Goal: Transaction & Acquisition: Download file/media

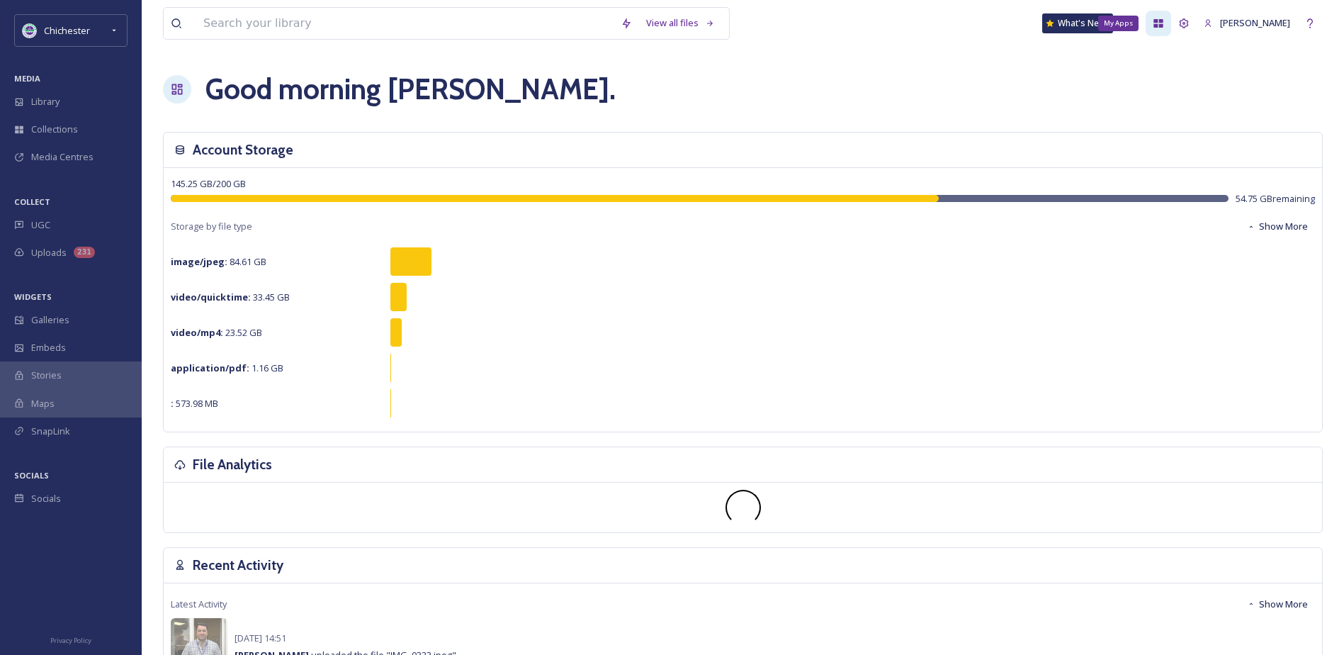
click at [1164, 24] on icon at bounding box center [1158, 23] width 11 height 11
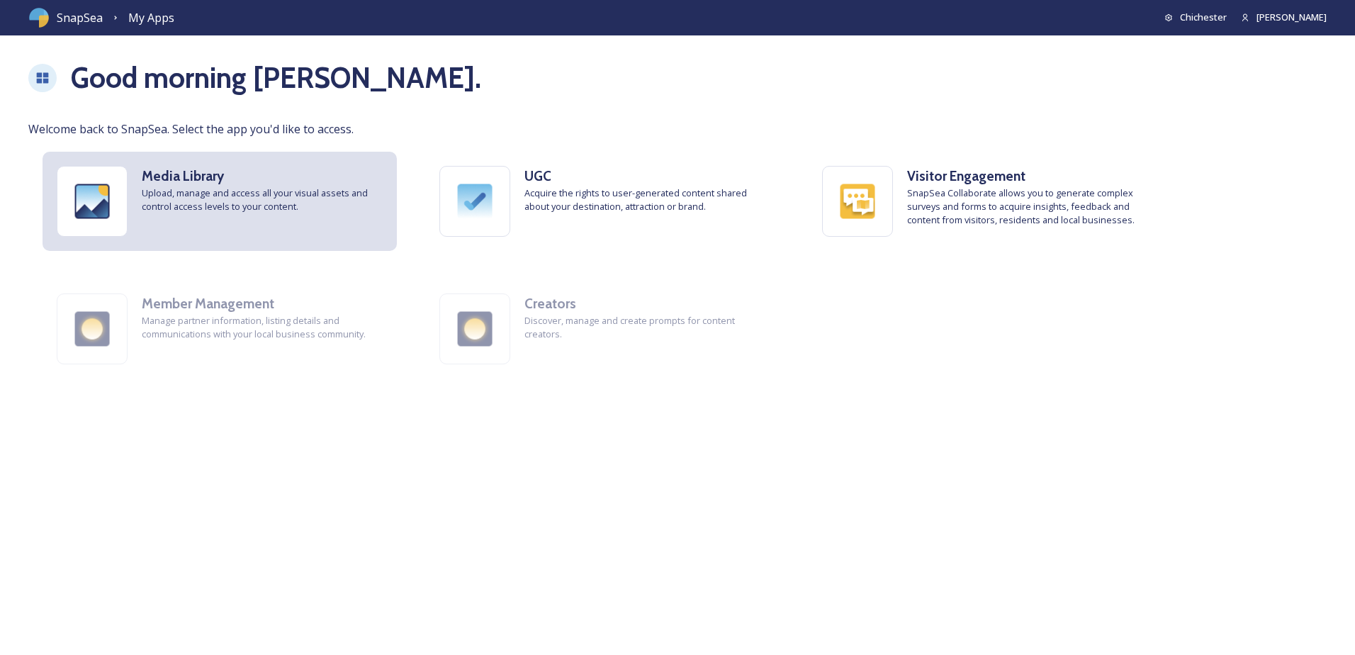
click at [280, 210] on span "Upload, manage and access all your visual assets and control access levels to y…" at bounding box center [262, 199] width 241 height 27
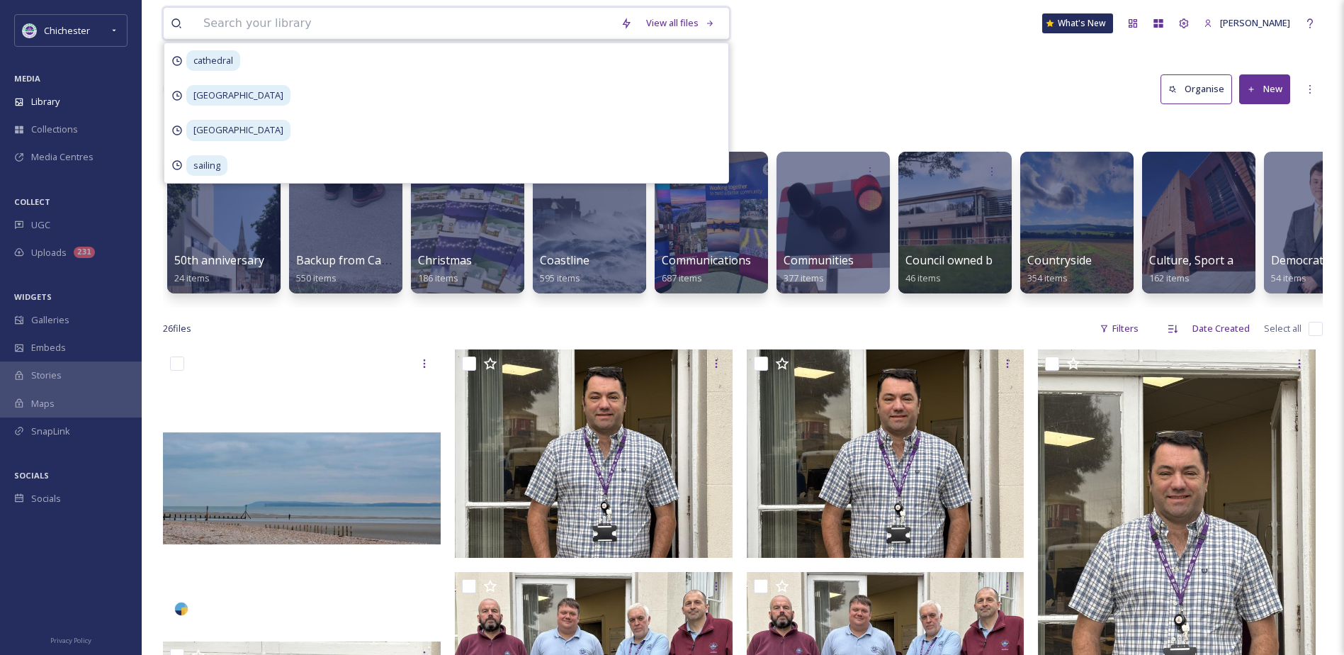
click at [242, 28] on input at bounding box center [404, 23] width 417 height 31
type input "rich"
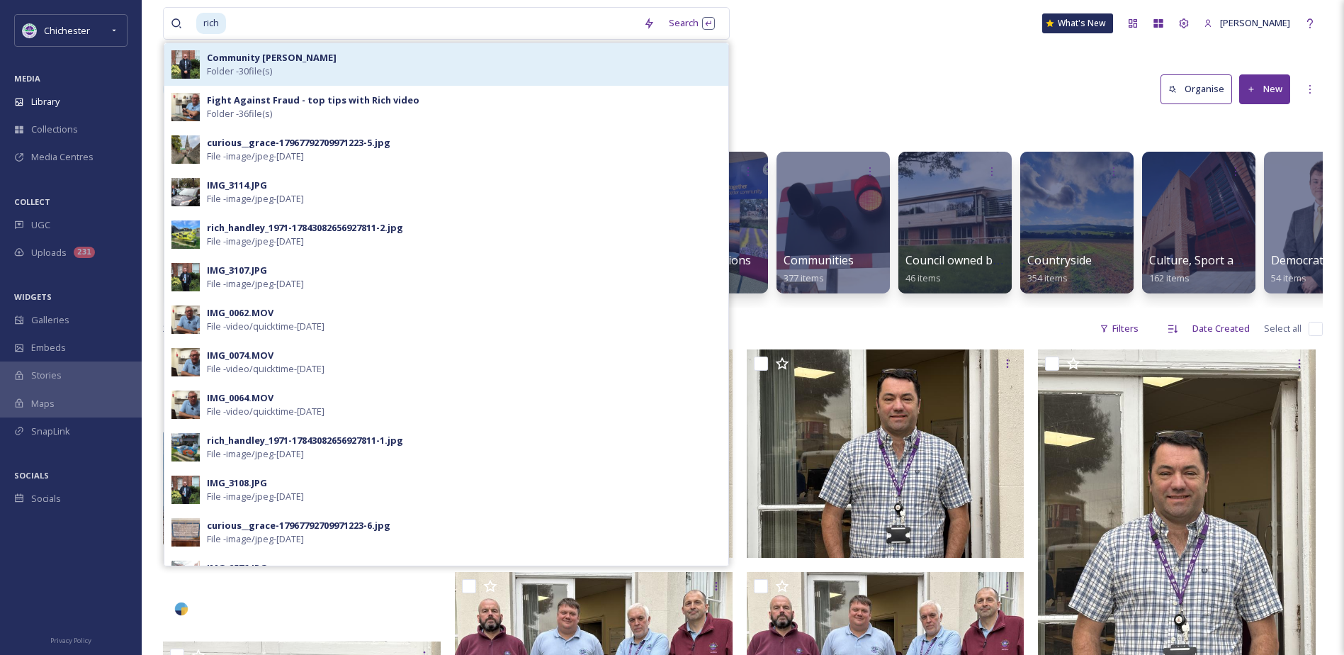
click at [288, 67] on div "Community [PERSON_NAME] Folder - 30 file(s)" at bounding box center [464, 64] width 514 height 27
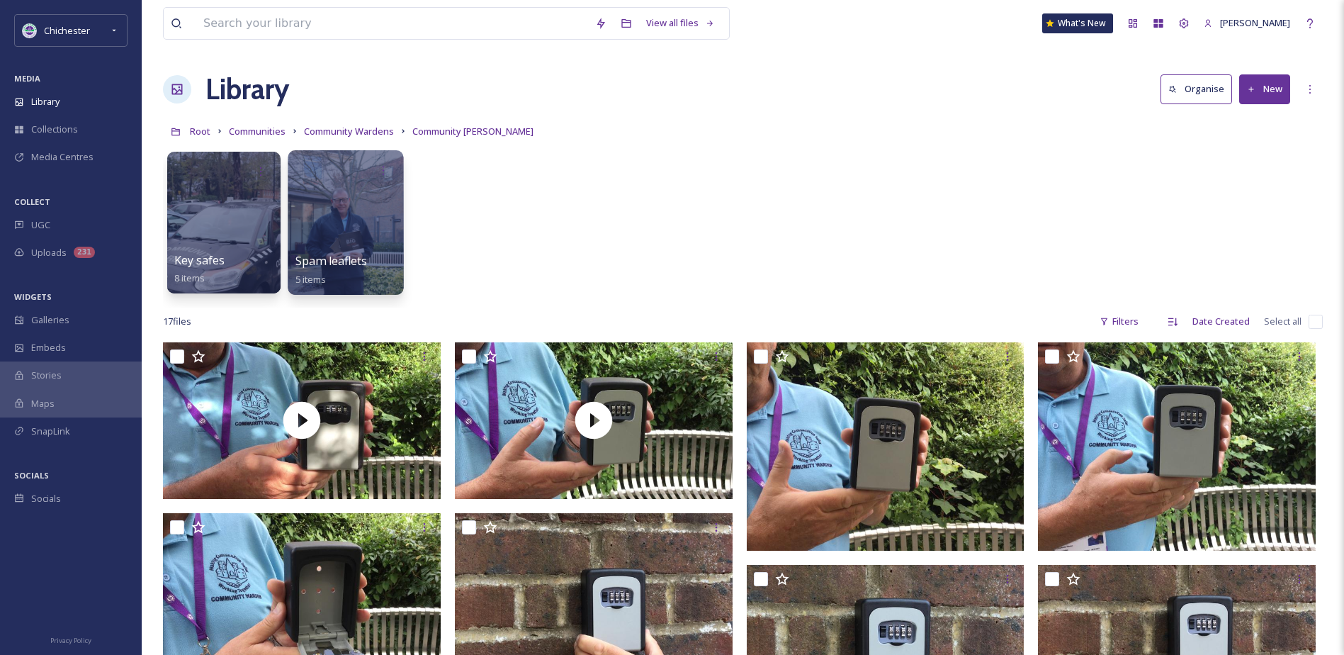
click at [341, 235] on div at bounding box center [345, 222] width 115 height 145
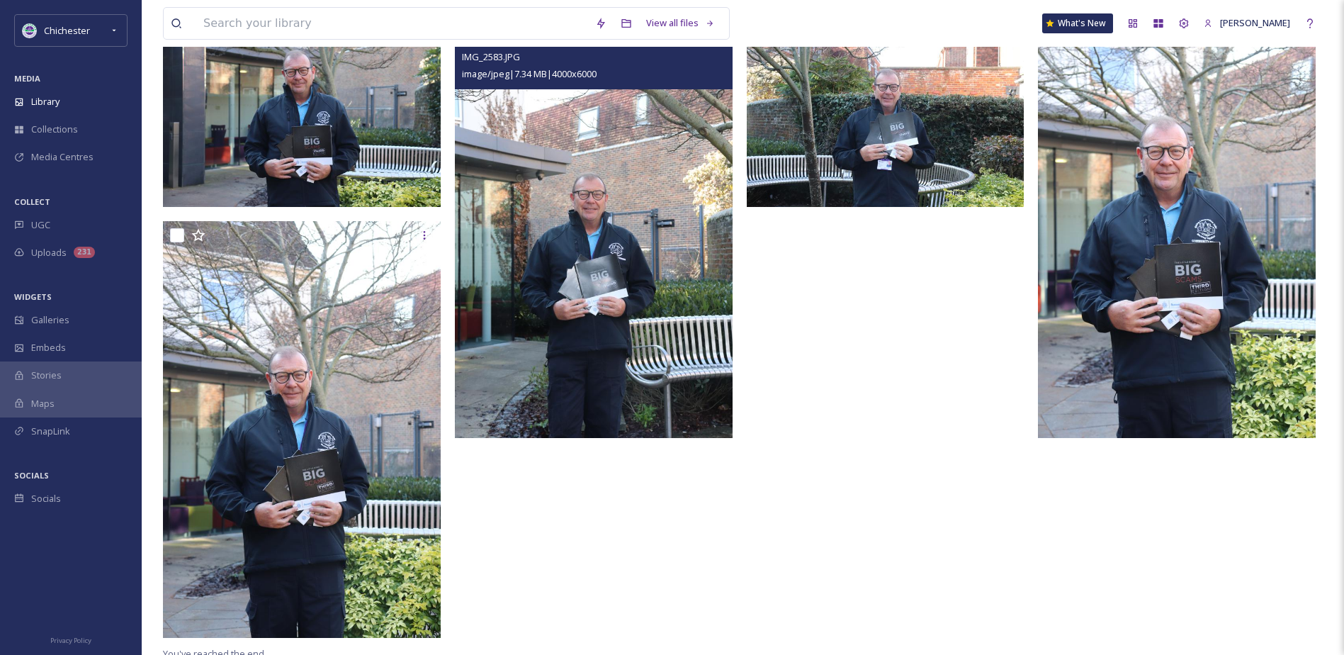
scroll to position [193, 0]
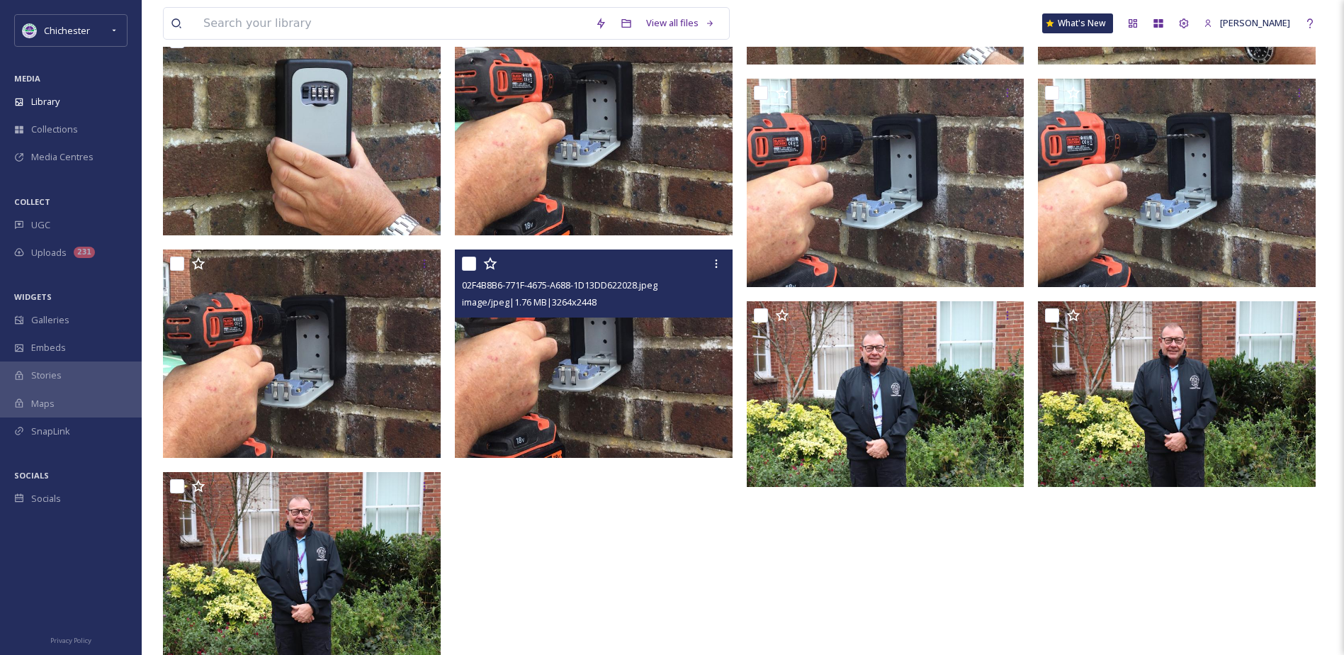
scroll to position [735, 0]
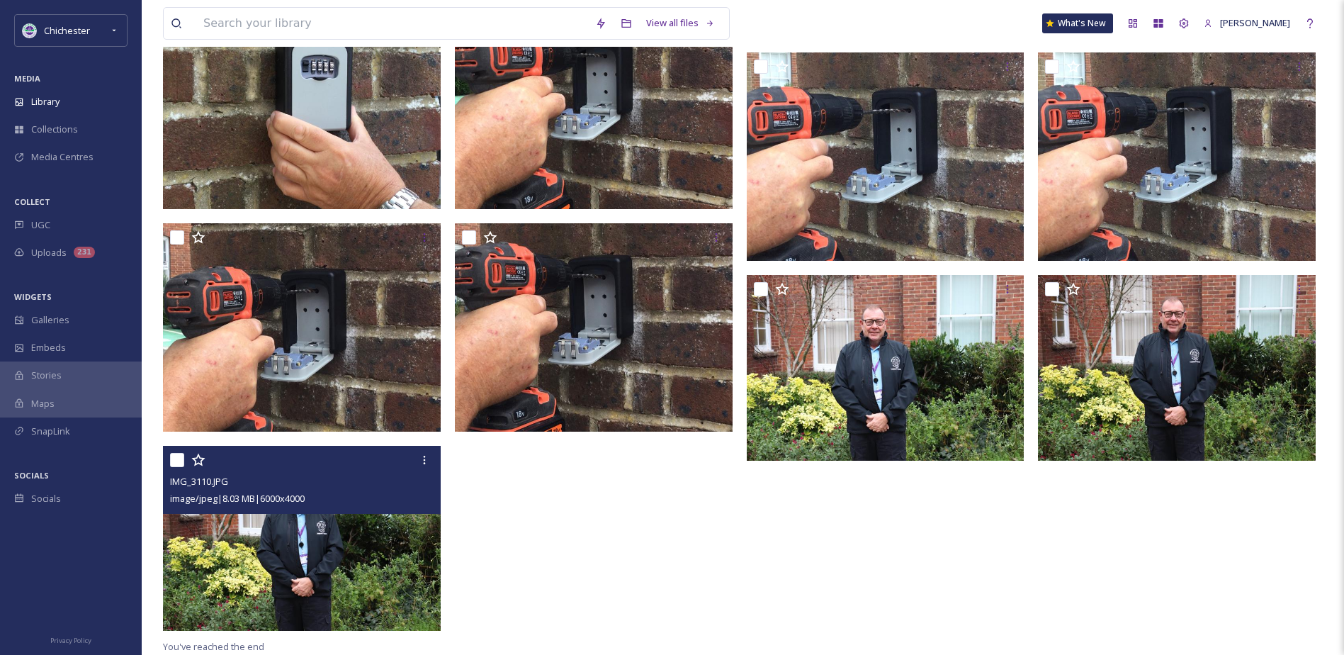
click at [361, 533] on img at bounding box center [302, 539] width 278 height 186
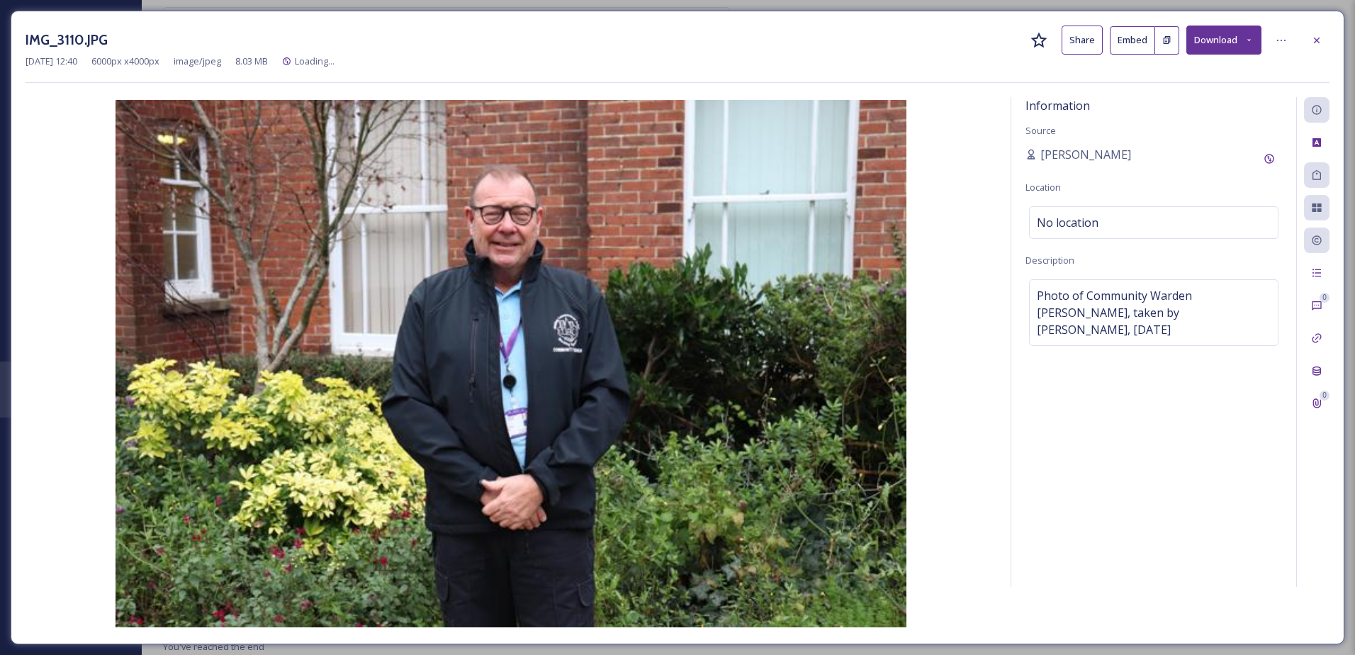
scroll to position [573, 0]
click at [1322, 40] on div at bounding box center [1317, 41] width 26 height 26
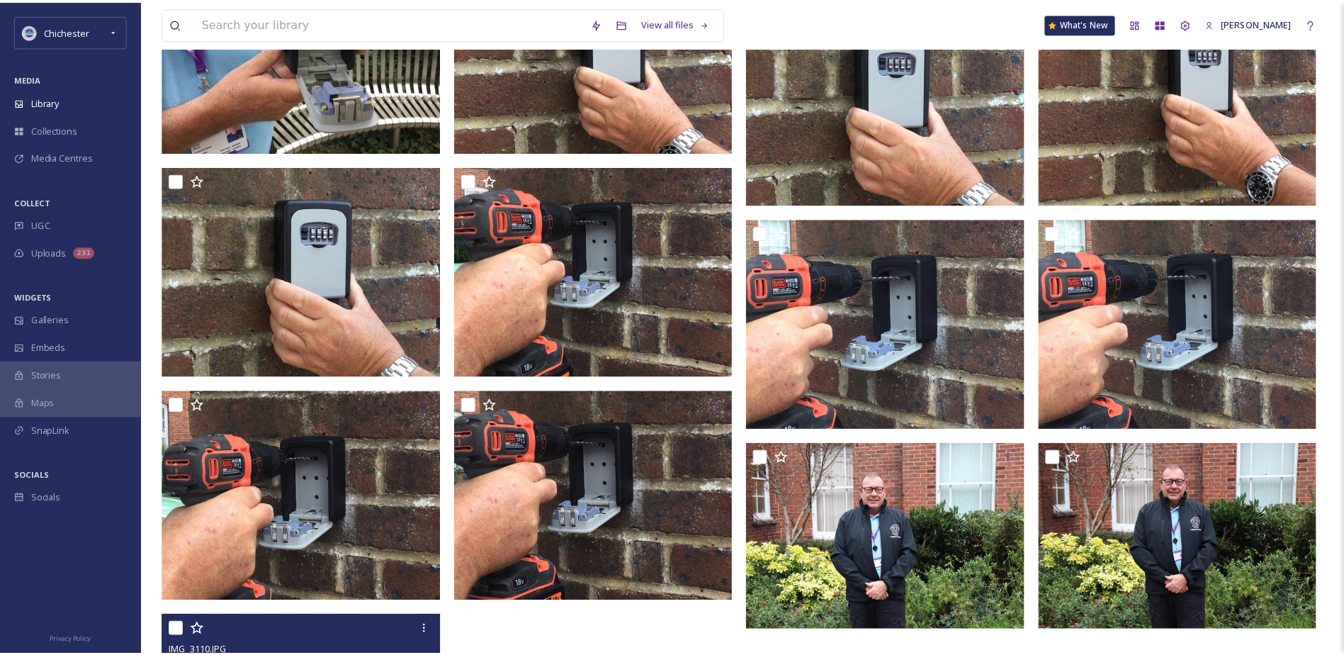
scroll to position [738, 0]
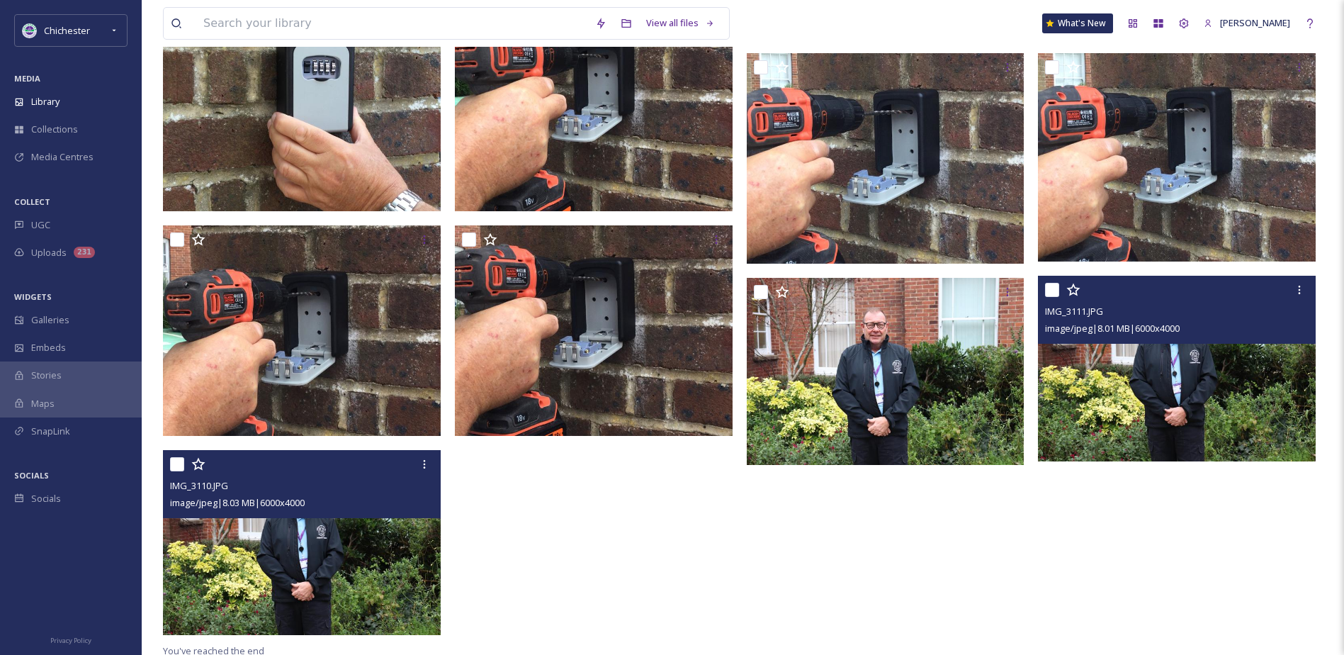
click at [1185, 385] on img at bounding box center [1177, 369] width 278 height 186
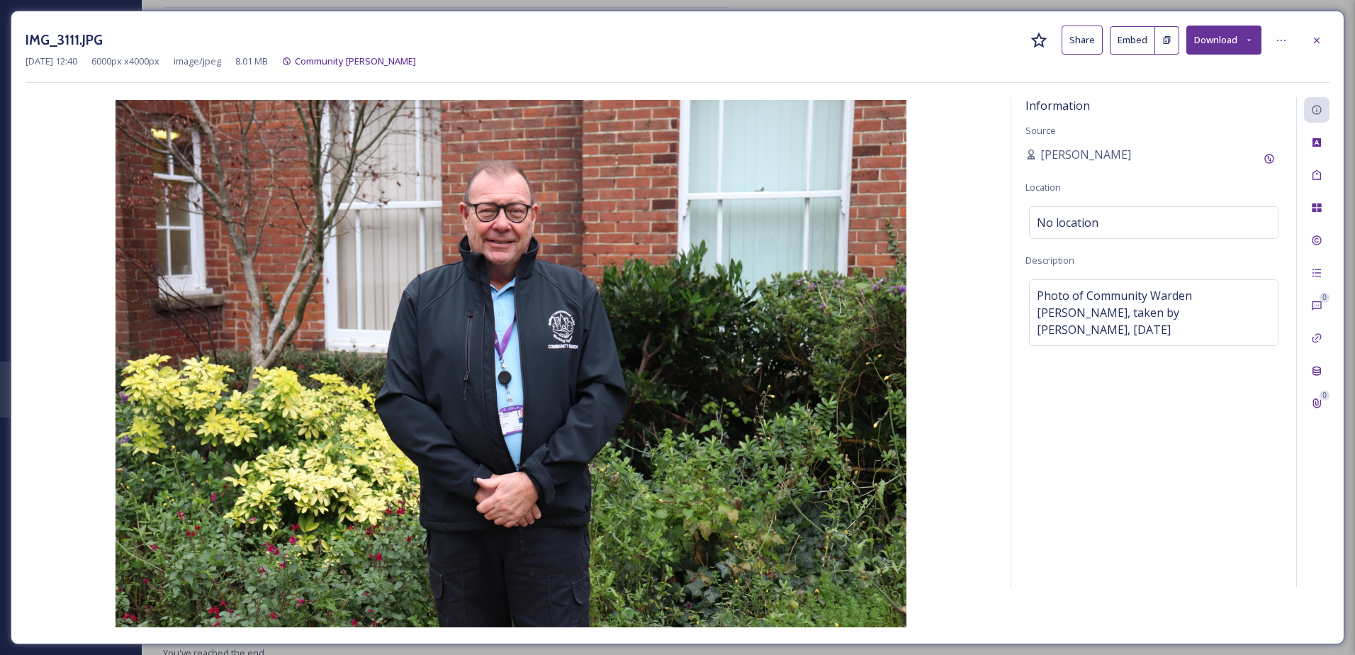
click at [1218, 43] on button "Download" at bounding box center [1223, 40] width 75 height 29
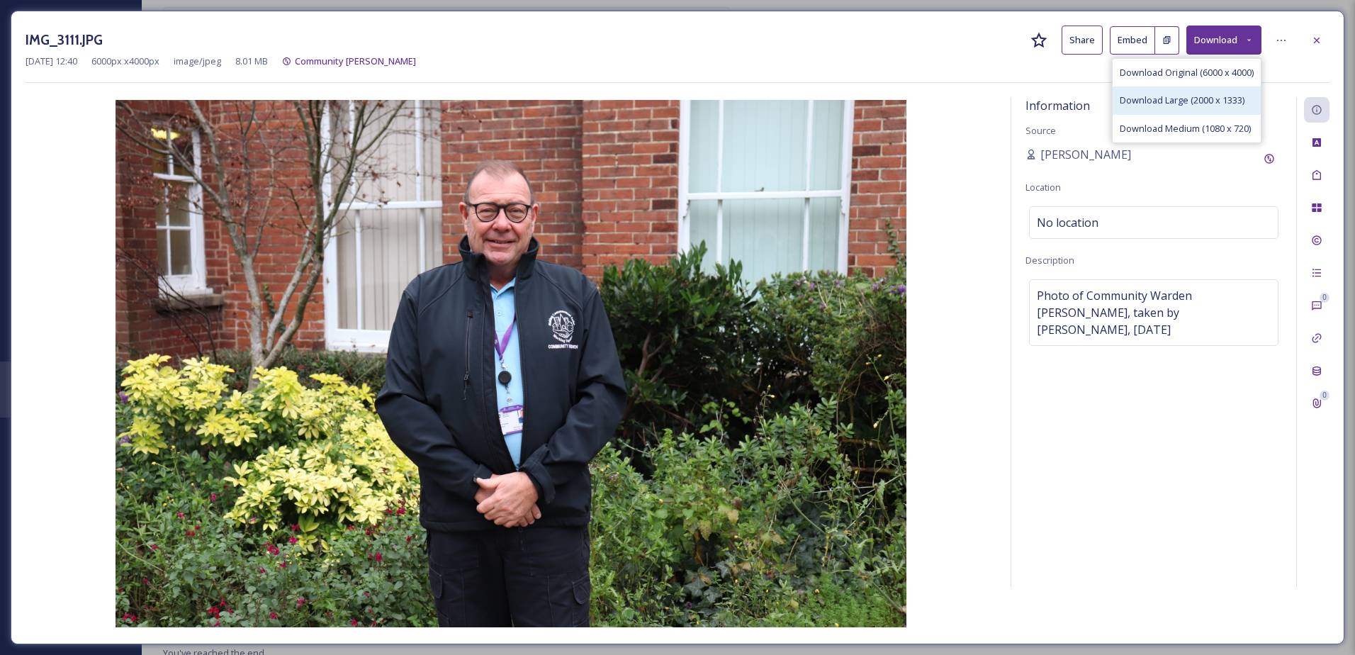
click at [1210, 107] on span "Download Large (2000 x 1333)" at bounding box center [1182, 100] width 125 height 13
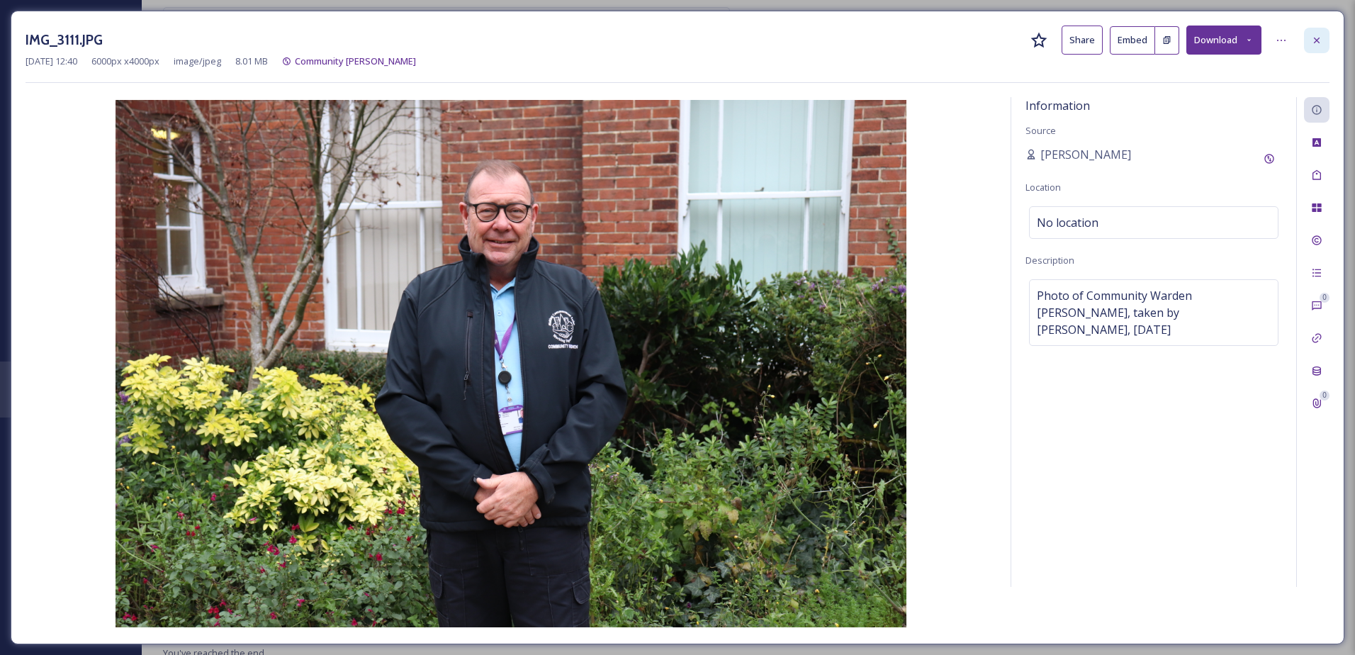
click at [1318, 40] on icon at bounding box center [1316, 40] width 11 height 11
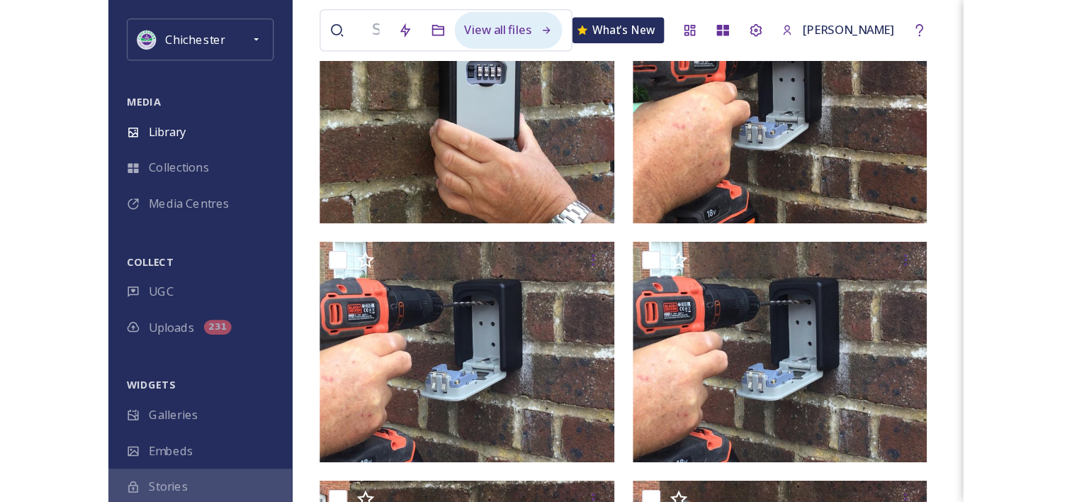
scroll to position [828, 0]
